Goal: Navigation & Orientation: Find specific page/section

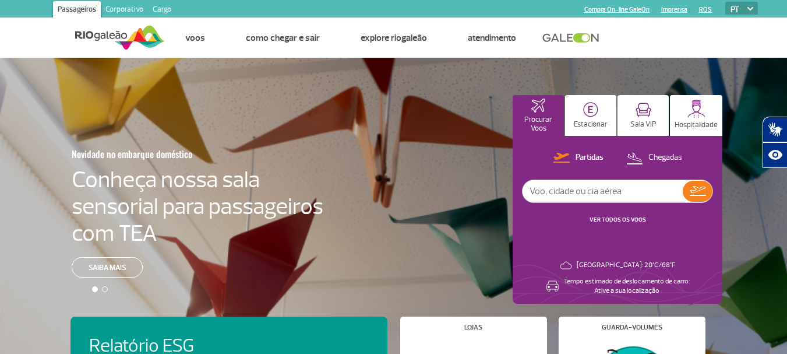
click at [113, 34] on img at bounding box center [120, 37] width 90 height 29
click at [130, 9] on link "Corporativo" at bounding box center [124, 10] width 47 height 19
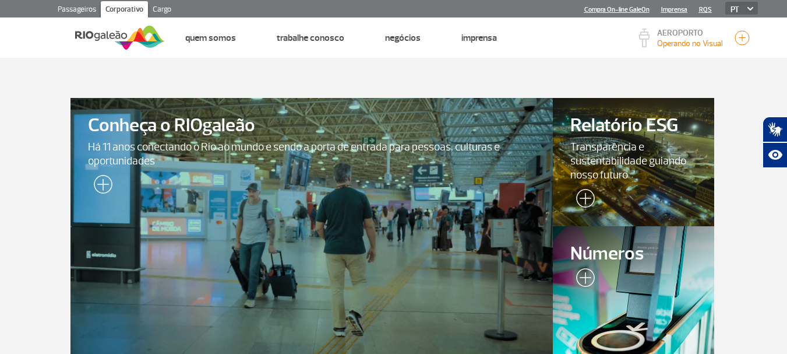
click at [161, 9] on link "Cargo" at bounding box center [162, 10] width 28 height 19
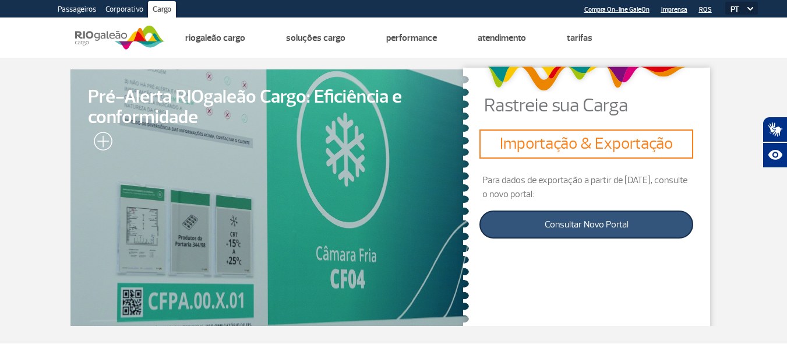
click at [591, 226] on link "Consultar Novo Portal" at bounding box center [586, 224] width 214 height 28
